Goal: Transaction & Acquisition: Purchase product/service

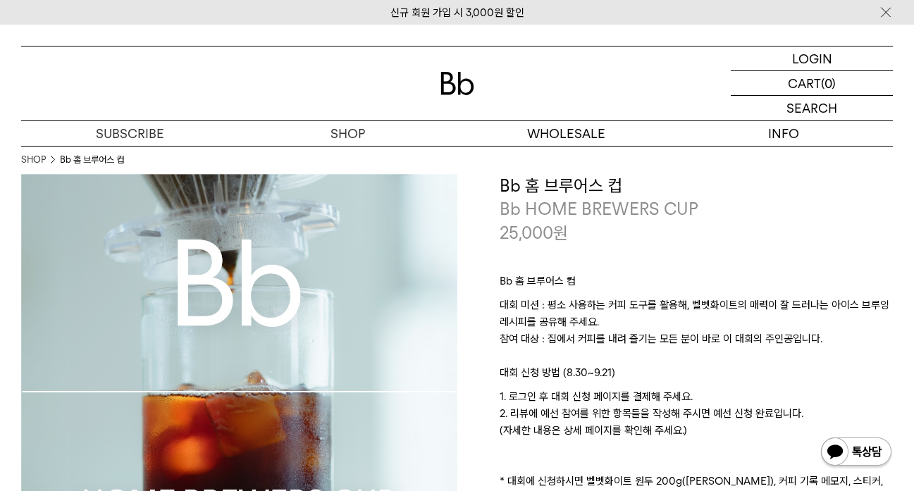
click at [347, 146] on div "LOGIN 로그인 LOGIN 로그인 CART 장바구니 (0) SEARCH 검색 검색폼 ** 추천상품" at bounding box center [457, 96] width 872 height 101
click at [355, 137] on p "숍" at bounding box center [348, 133] width 218 height 25
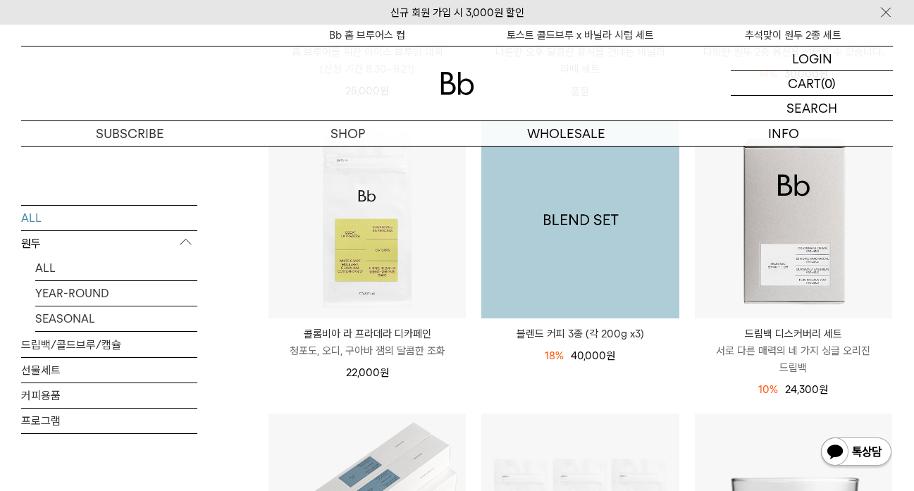
scroll to position [635, 0]
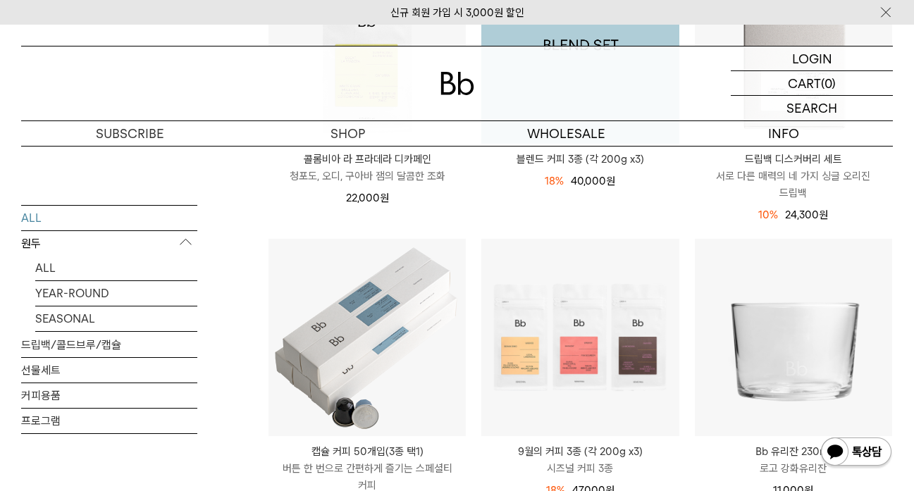
click at [670, 187] on div "블렌드 커피 3종 (각 200g x3) 18% 49,000원 40,000 원" at bounding box center [580, 75] width 199 height 259
click at [670, 187] on div "18% 49,000원 40,000 원" at bounding box center [579, 181] width 197 height 17
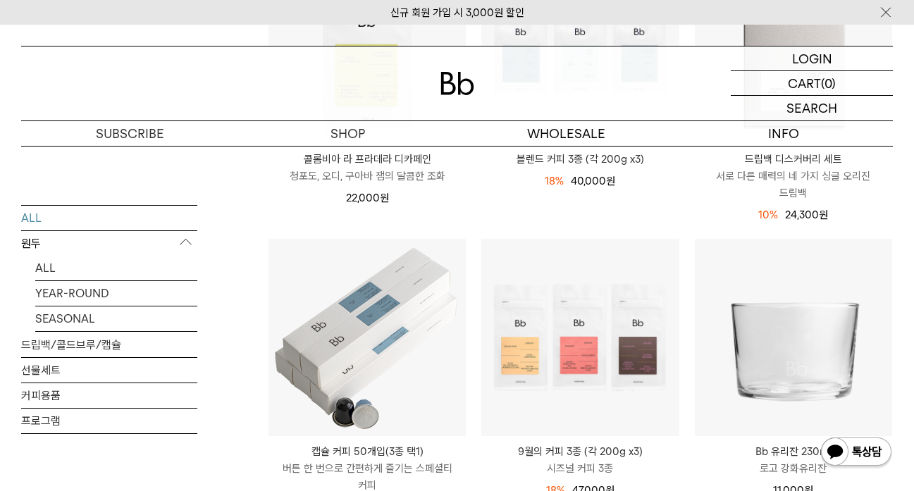
scroll to position [851, 0]
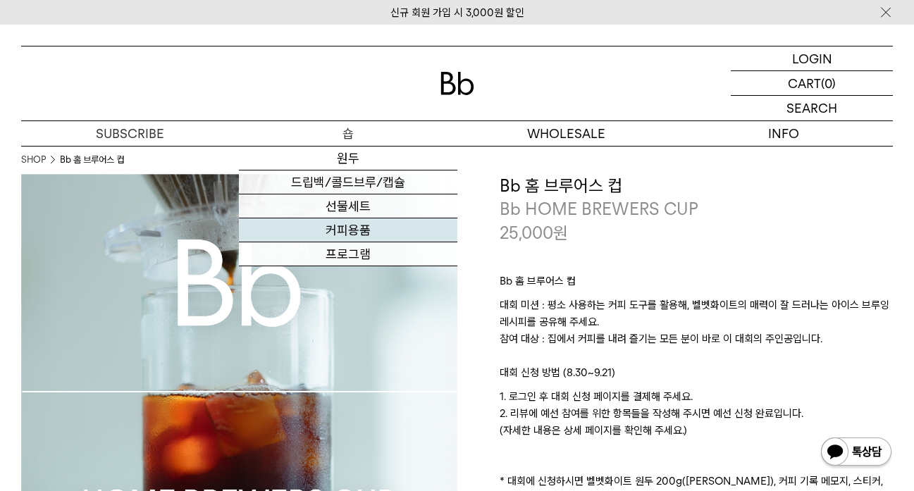
click at [354, 224] on link "커피용품" at bounding box center [348, 230] width 218 height 24
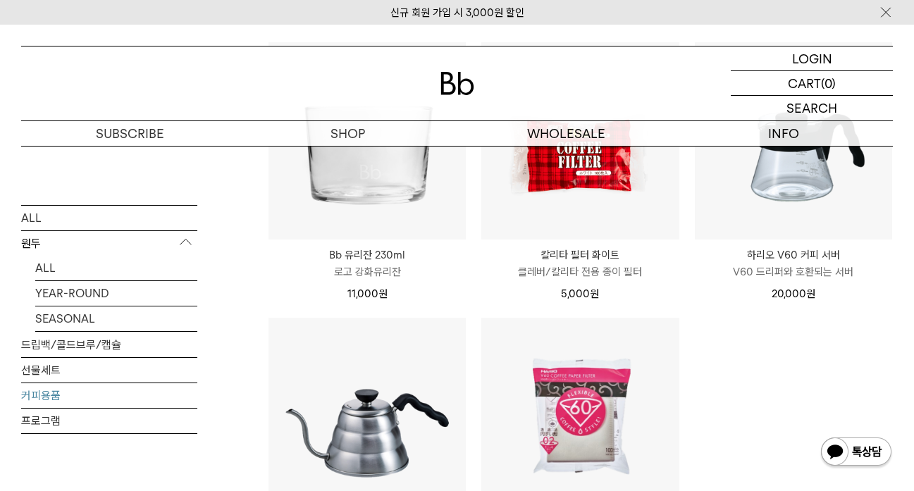
scroll to position [320, 0]
